Goal: Information Seeking & Learning: Find specific fact

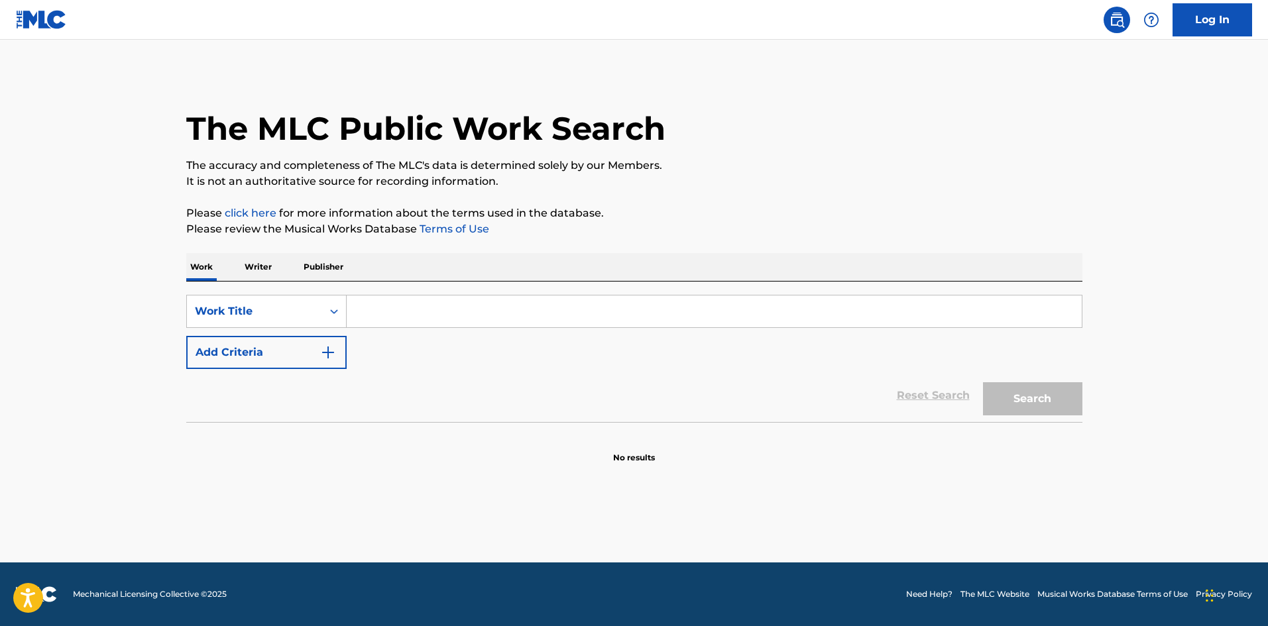
click at [467, 321] on input "Search Form" at bounding box center [714, 312] width 735 height 32
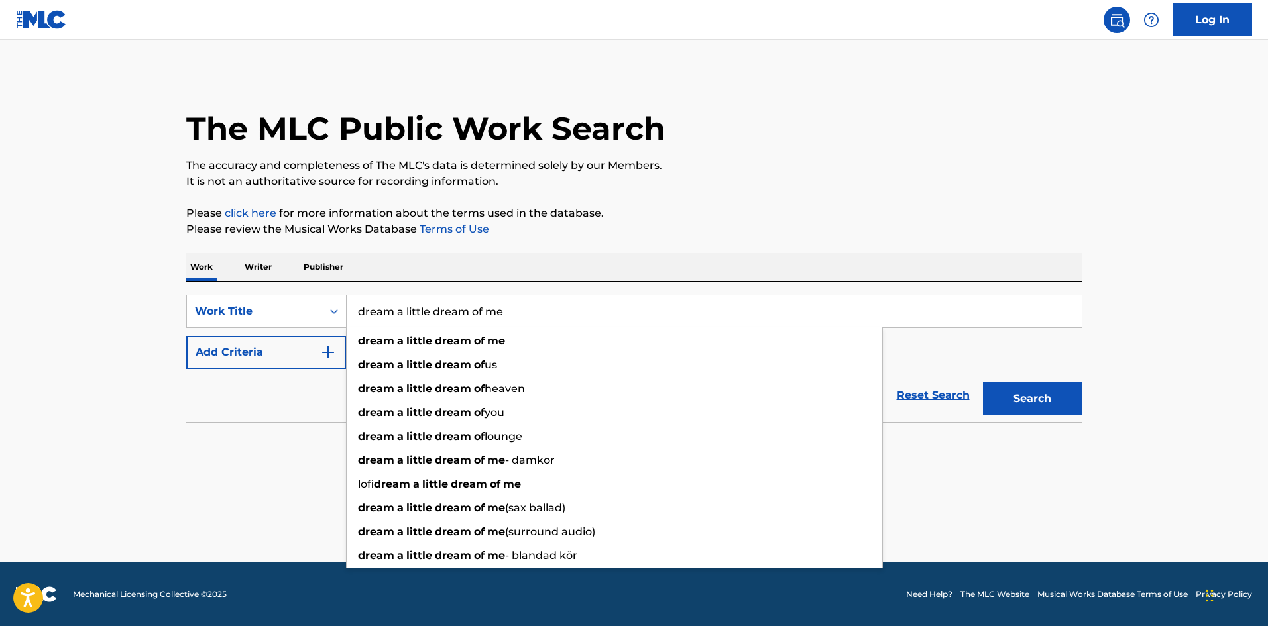
type input "dream a little dream of me"
click at [983, 382] on button "Search" at bounding box center [1032, 398] width 99 height 33
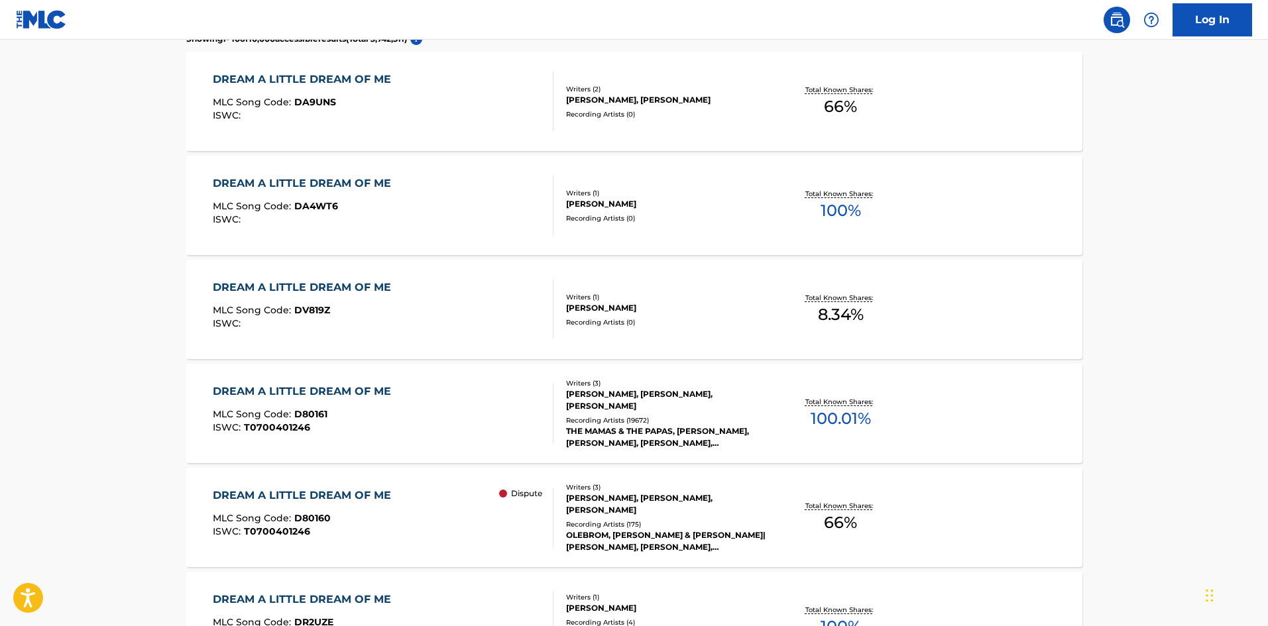
scroll to position [398, 0]
click at [688, 398] on div "[PERSON_NAME], [PERSON_NAME], [PERSON_NAME]" at bounding box center [666, 399] width 200 height 24
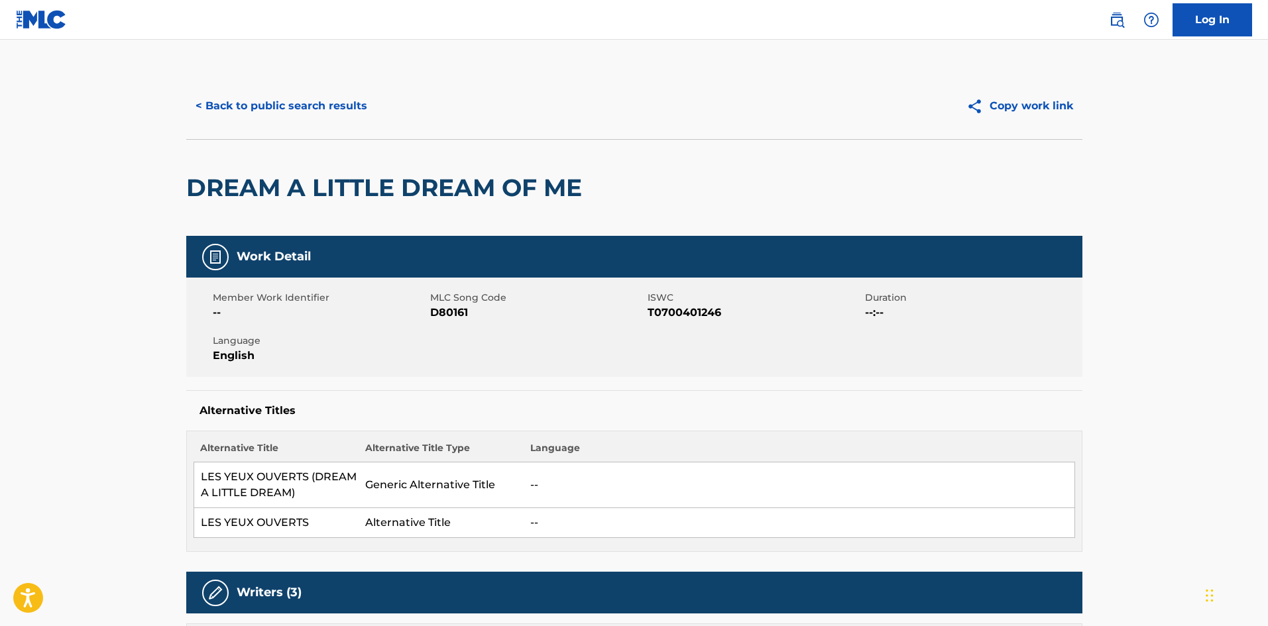
click at [343, 105] on button "< Back to public search results" at bounding box center [281, 105] width 190 height 33
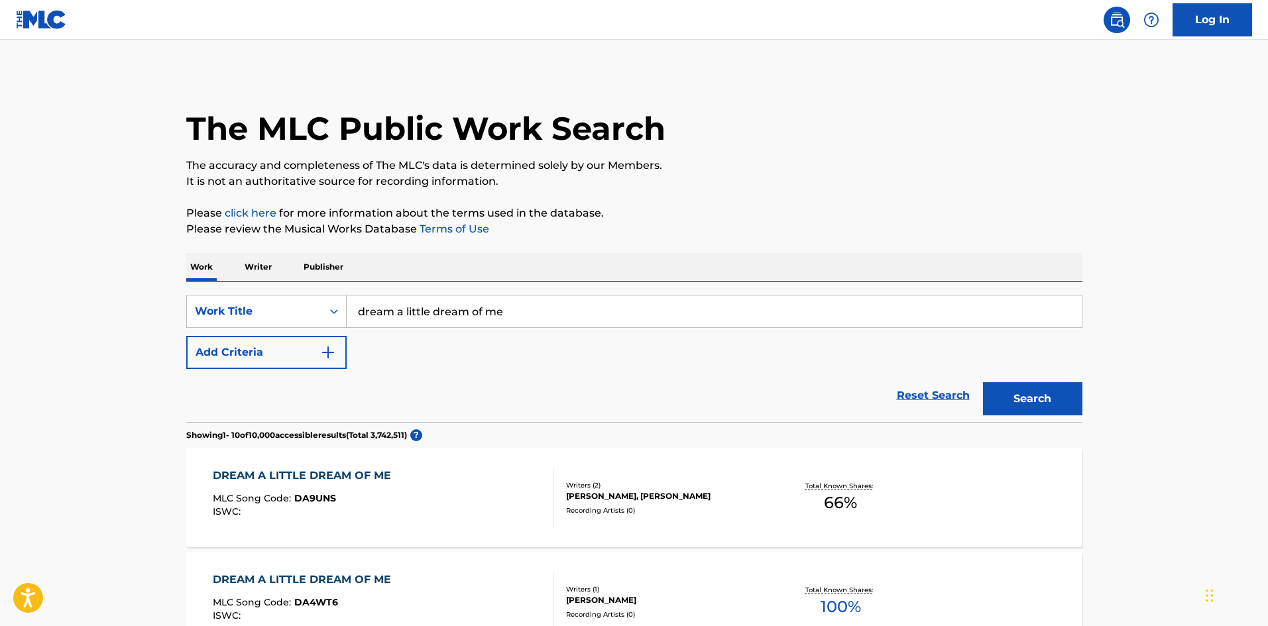
drag, startPoint x: 557, startPoint y: 302, endPoint x: 174, endPoint y: 309, distance: 383.2
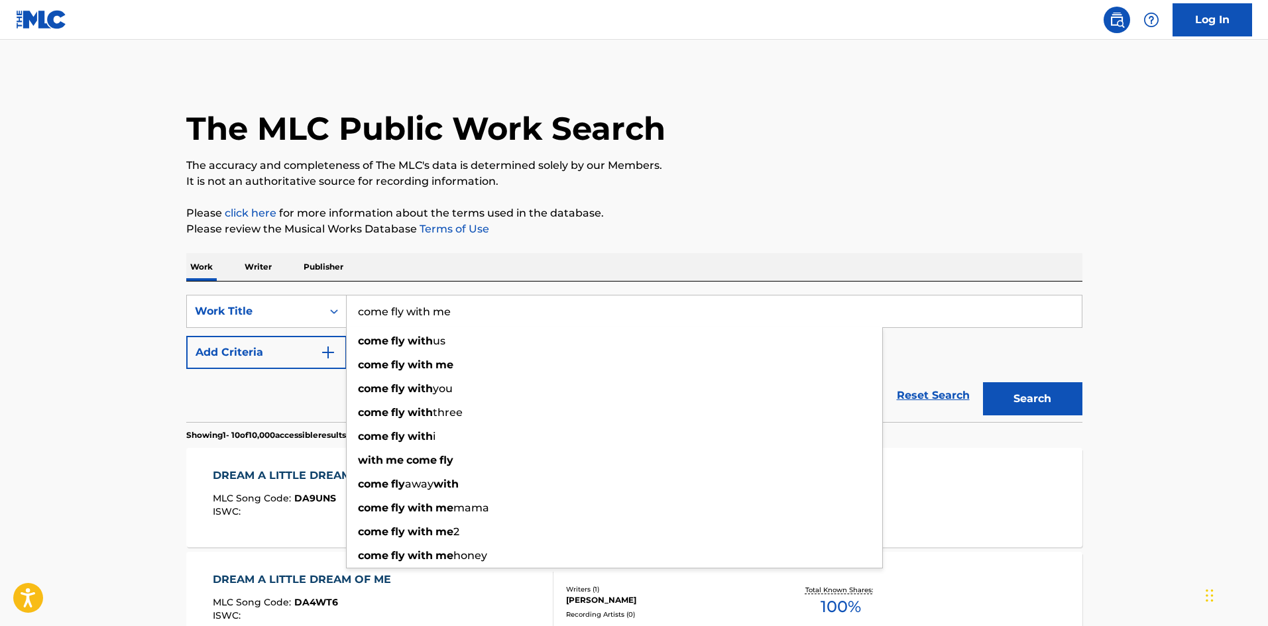
click at [983, 382] on button "Search" at bounding box center [1032, 398] width 99 height 33
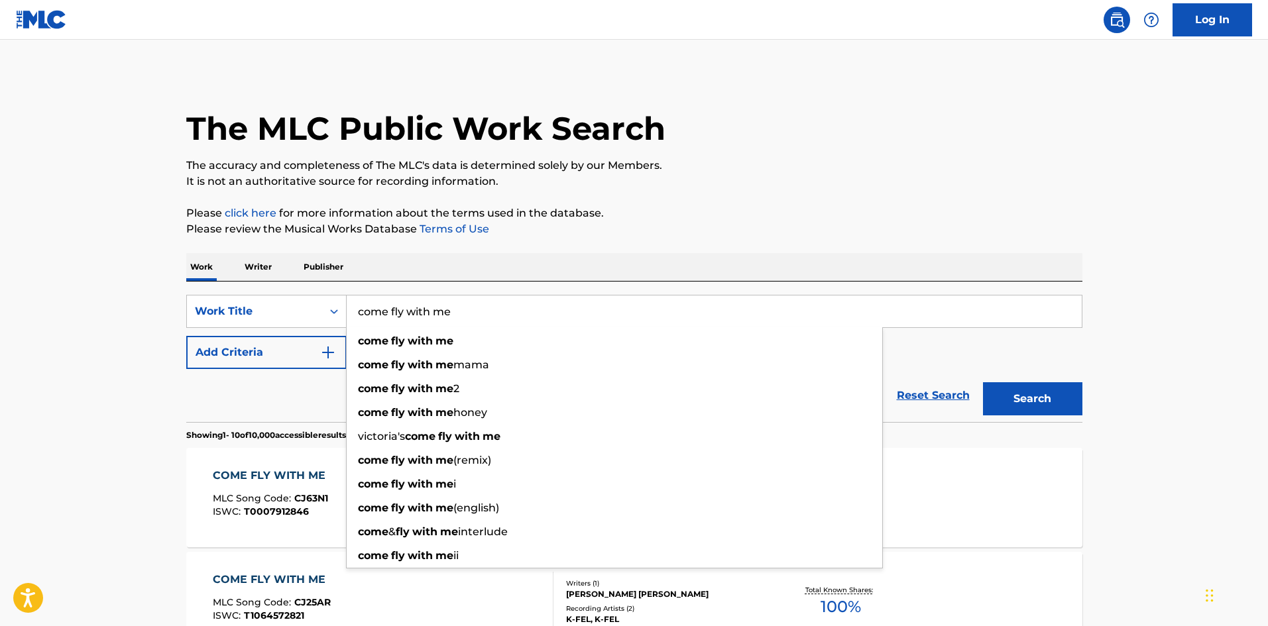
drag, startPoint x: 526, startPoint y: 309, endPoint x: 56, endPoint y: 331, distance: 469.8
type input "la vie en rose"
click at [983, 382] on button "Search" at bounding box center [1032, 398] width 99 height 33
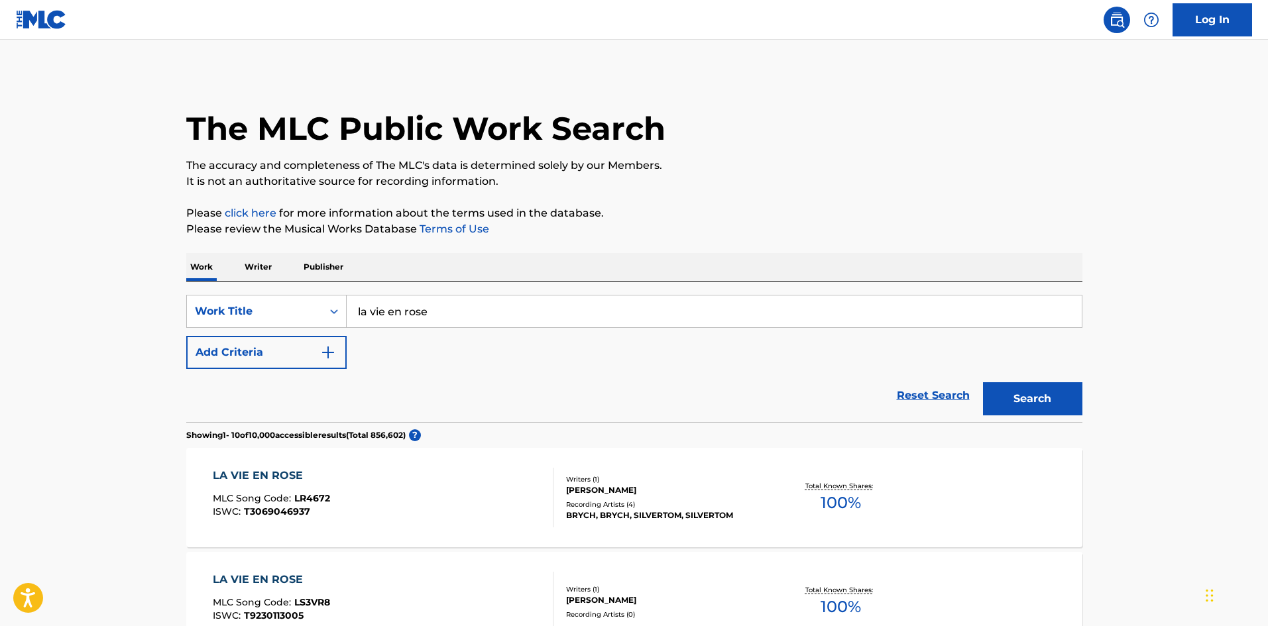
click at [1045, 128] on div "The MLC Public Work Search" at bounding box center [634, 121] width 896 height 97
click at [251, 357] on button "Add Criteria" at bounding box center [266, 352] width 160 height 33
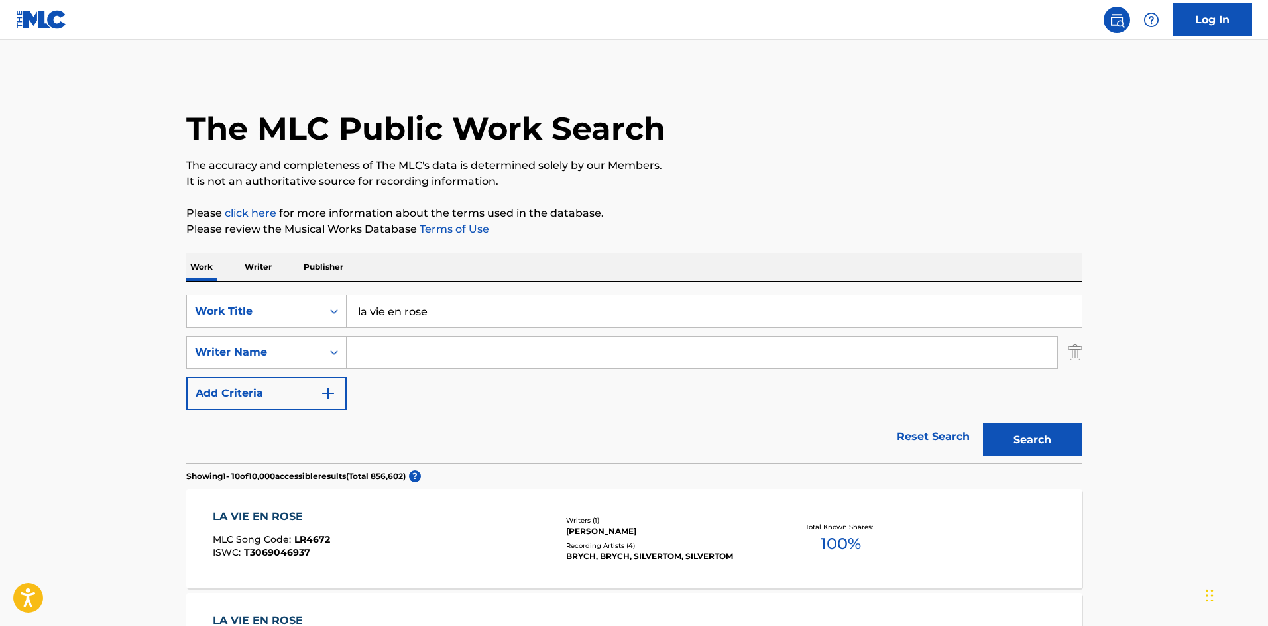
click at [453, 371] on div "SearchWithCriteria3d40f7d6-9844-4eac-a3f6-f9ca713ca4fc Work Title la vie en ros…" at bounding box center [634, 352] width 896 height 115
click at [445, 353] on input "Search Form" at bounding box center [702, 353] width 711 height 32
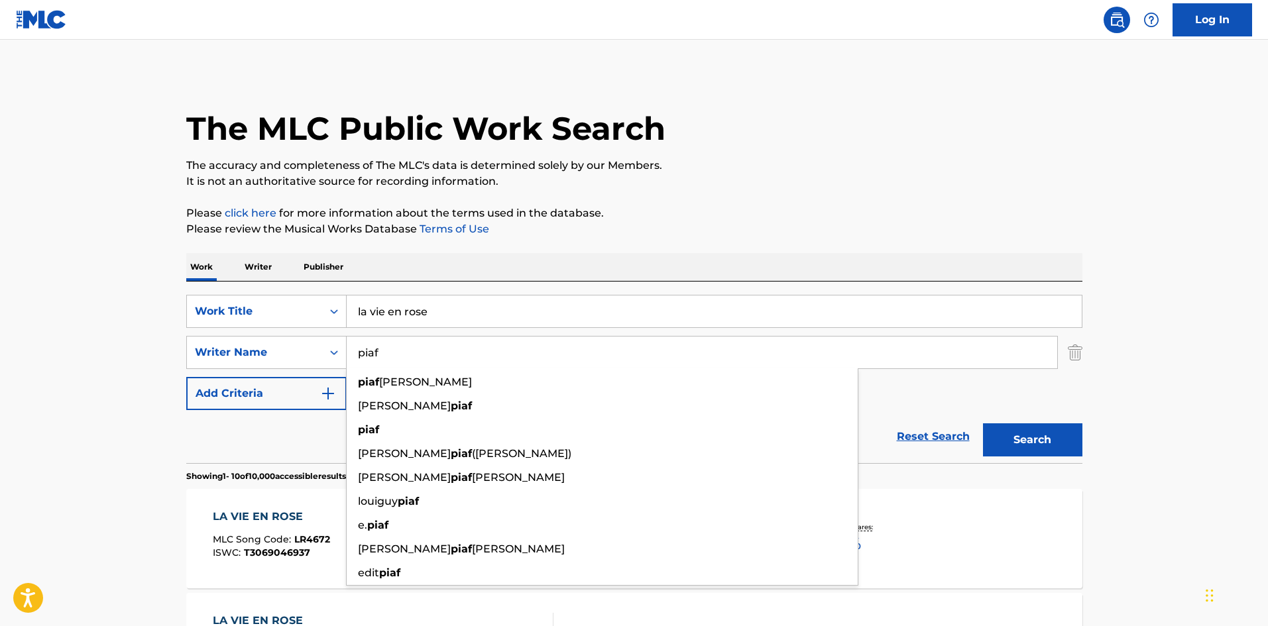
type input "piaf"
click at [983, 424] on button "Search" at bounding box center [1032, 440] width 99 height 33
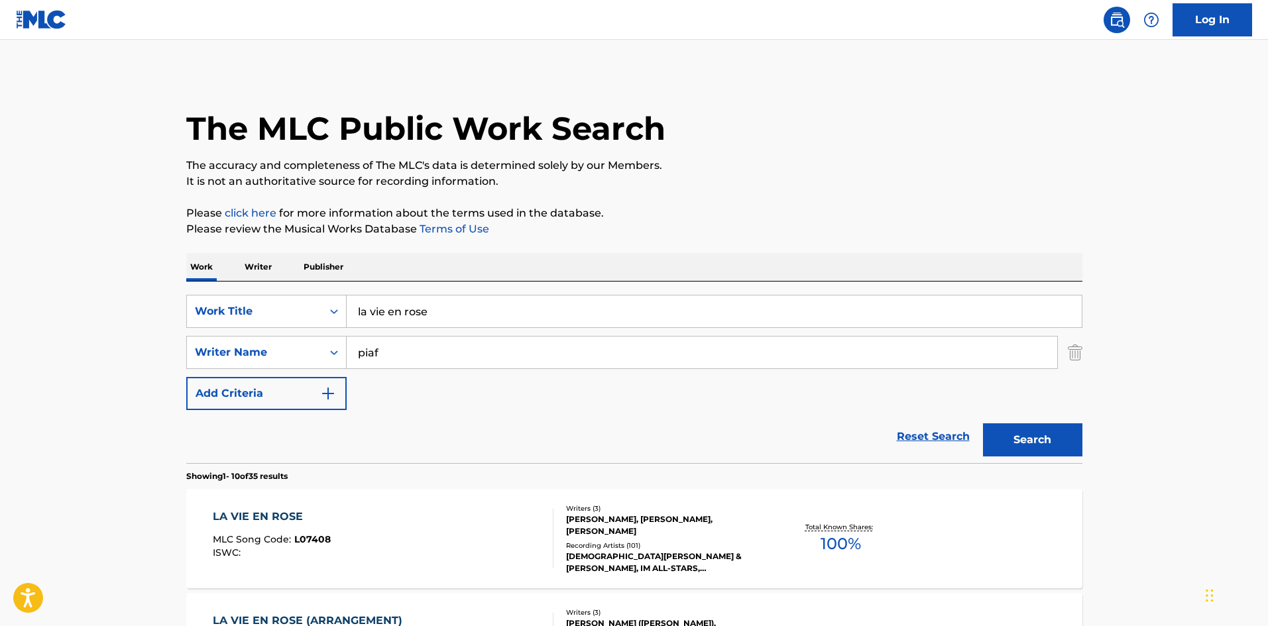
click at [667, 528] on div "[PERSON_NAME], [PERSON_NAME], [PERSON_NAME]" at bounding box center [666, 526] width 200 height 24
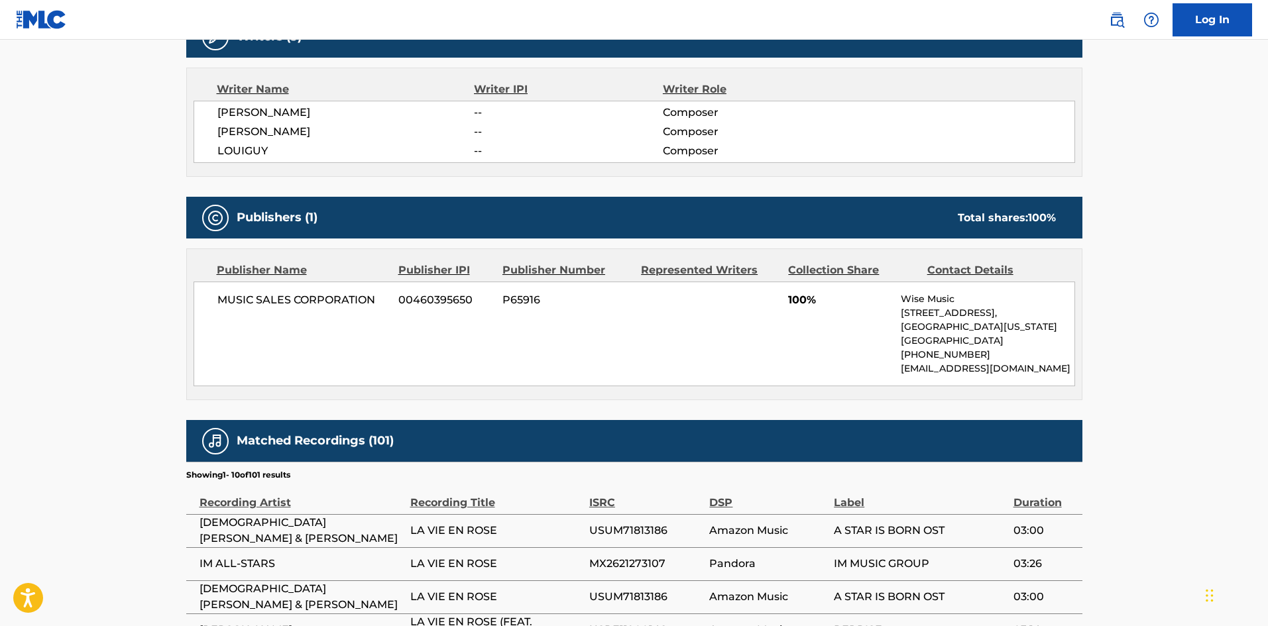
scroll to position [331, 0]
